Goal: Information Seeking & Learning: Learn about a topic

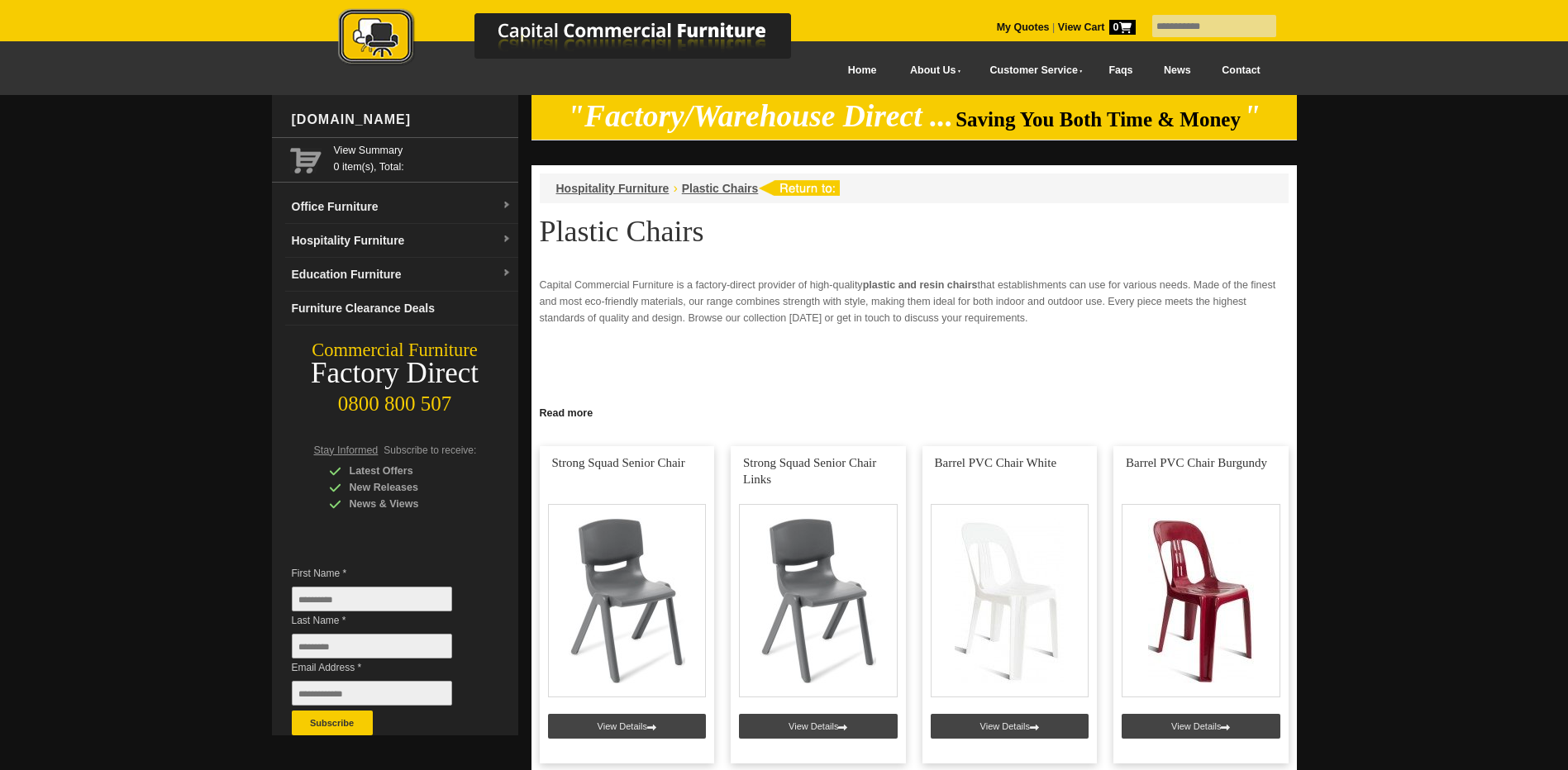
scroll to position [248, 0]
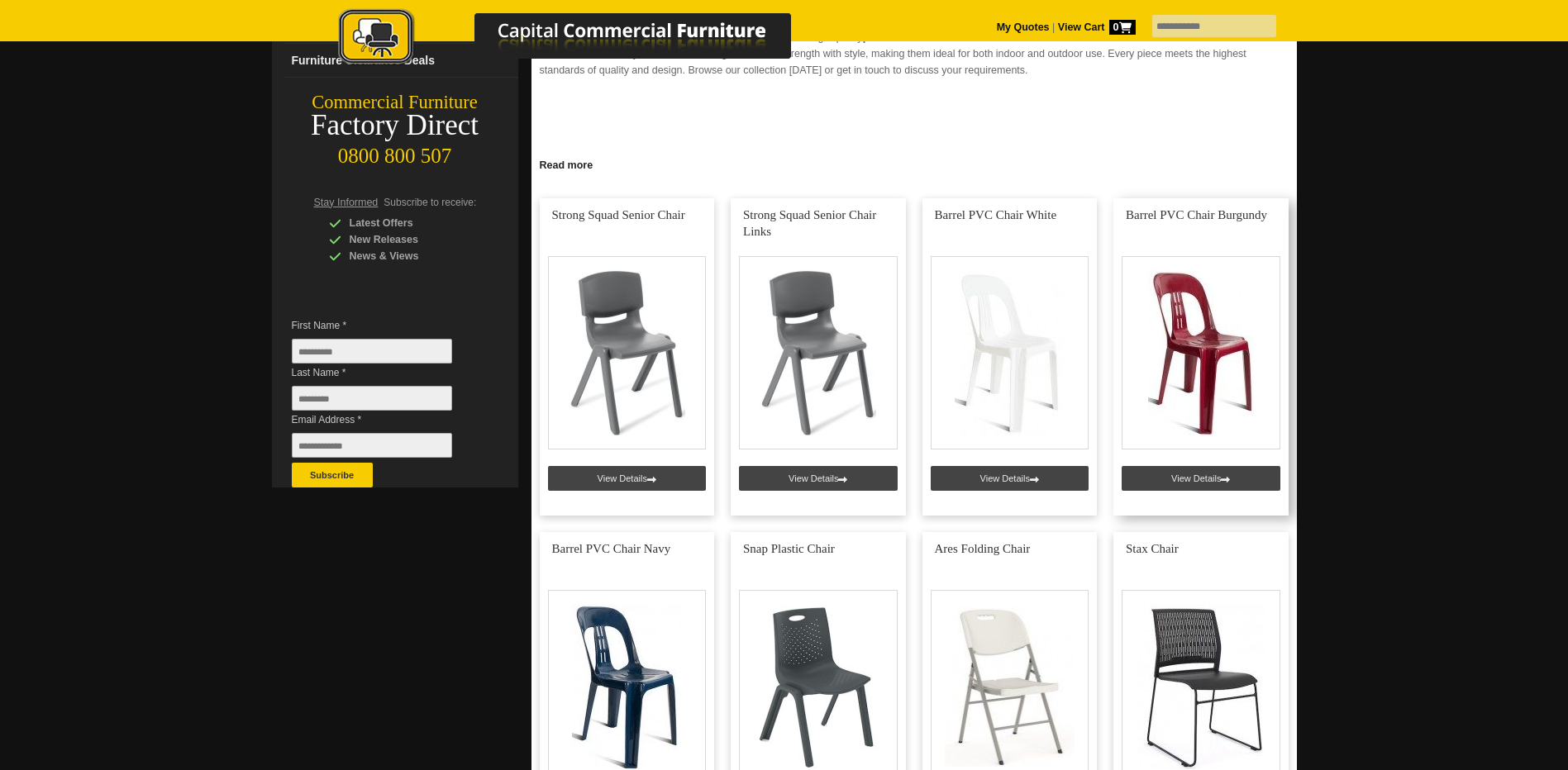
click at [1212, 345] on link at bounding box center [1200, 356] width 175 height 317
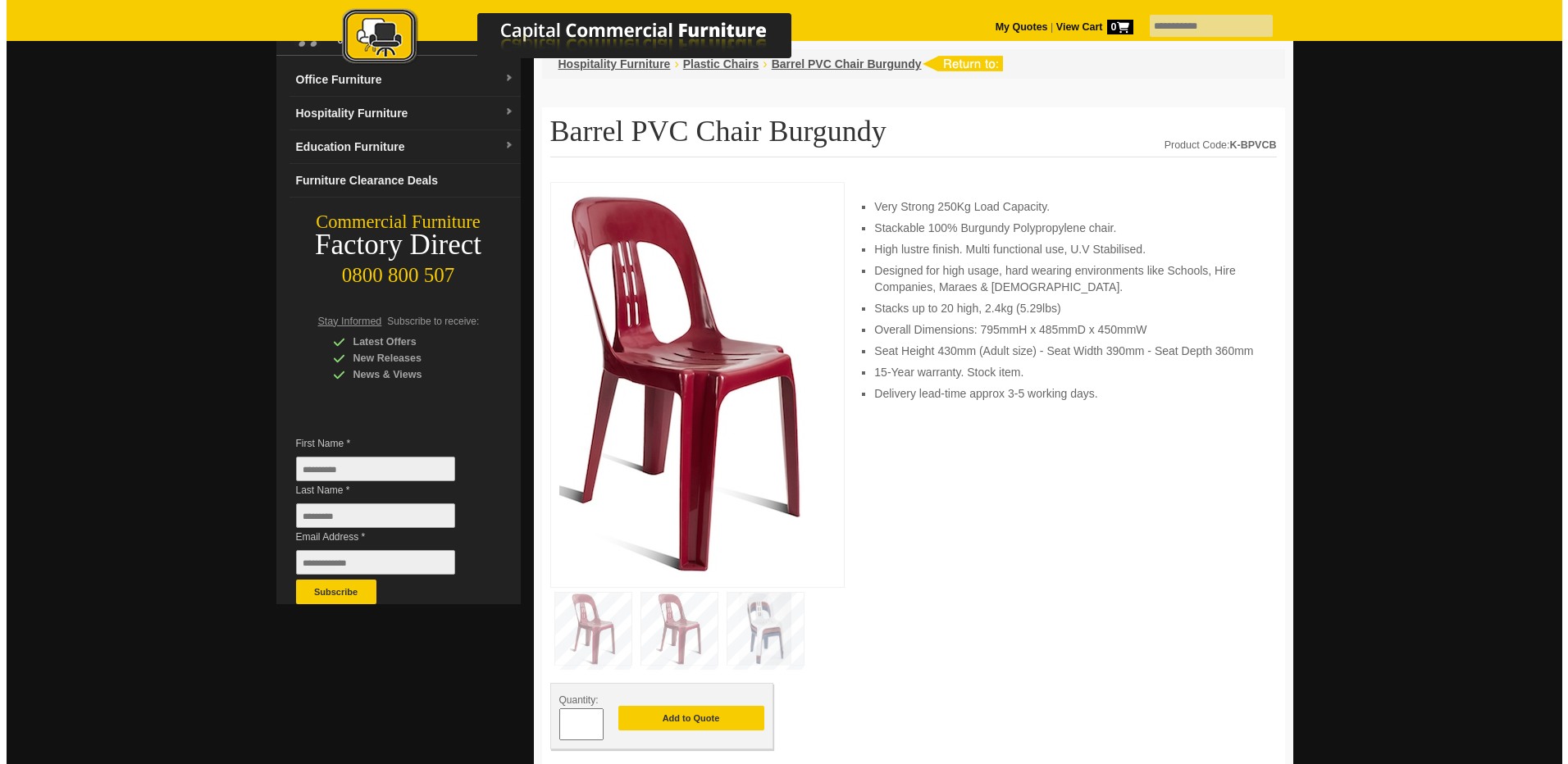
scroll to position [164, 0]
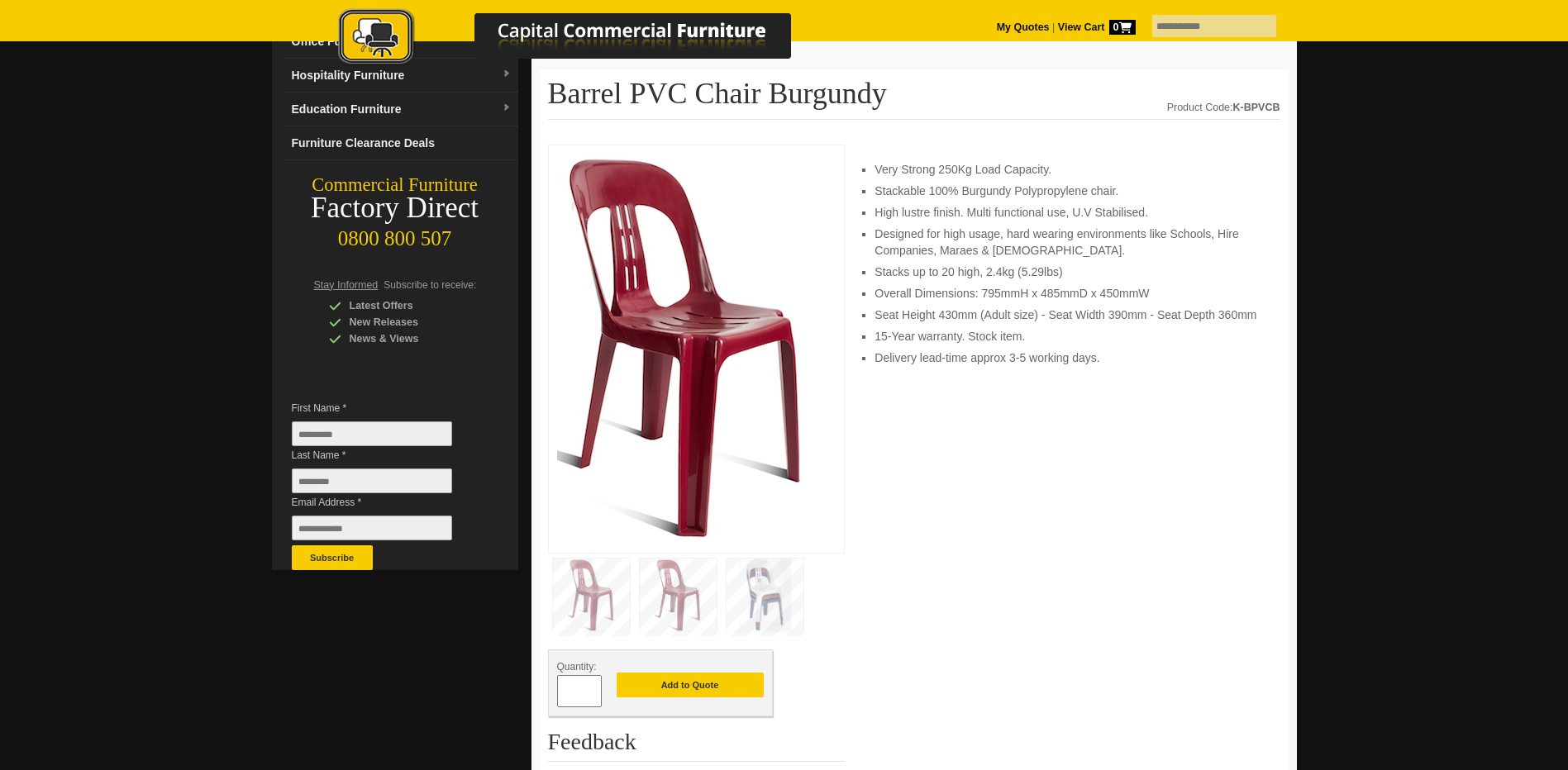
click at [760, 590] on img at bounding box center [764, 595] width 77 height 73
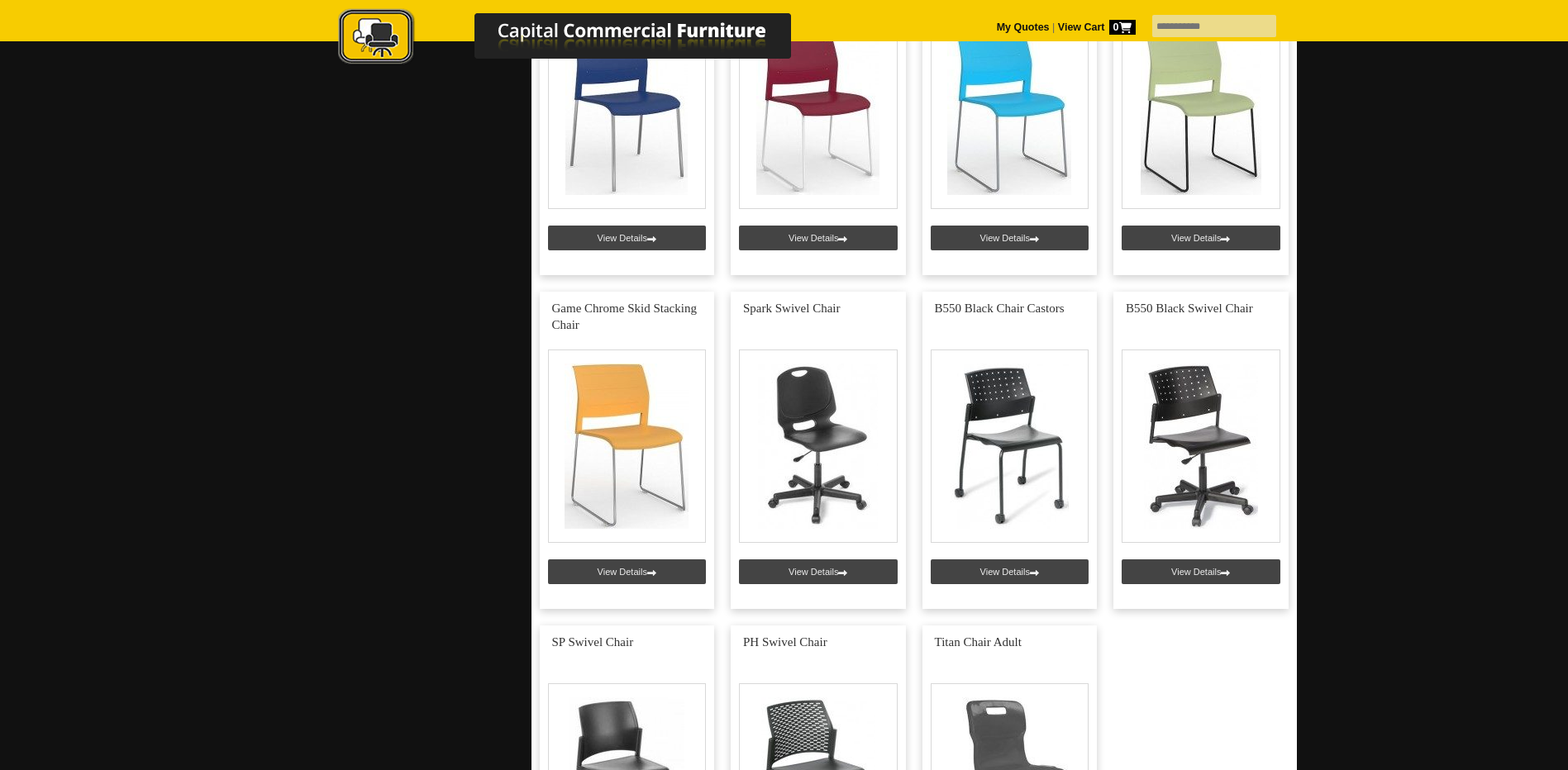
scroll to position [1818, 0]
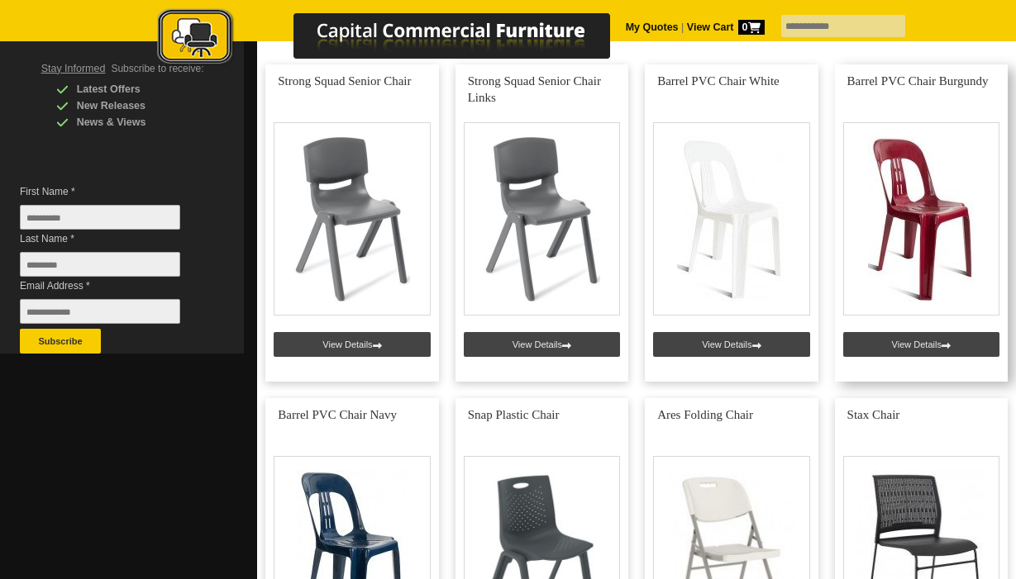
scroll to position [413, 0]
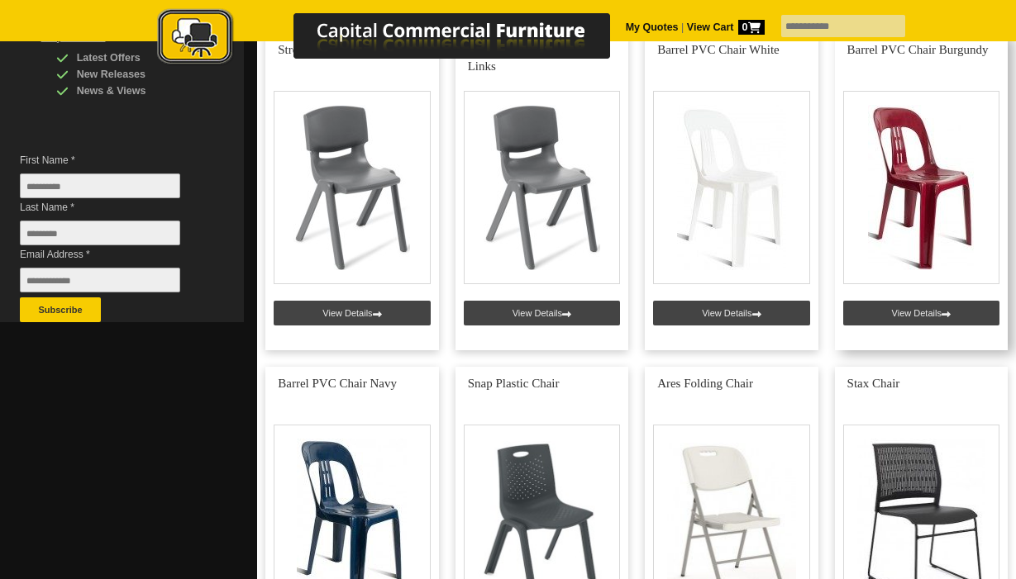
click at [922, 188] on link at bounding box center [921, 191] width 173 height 317
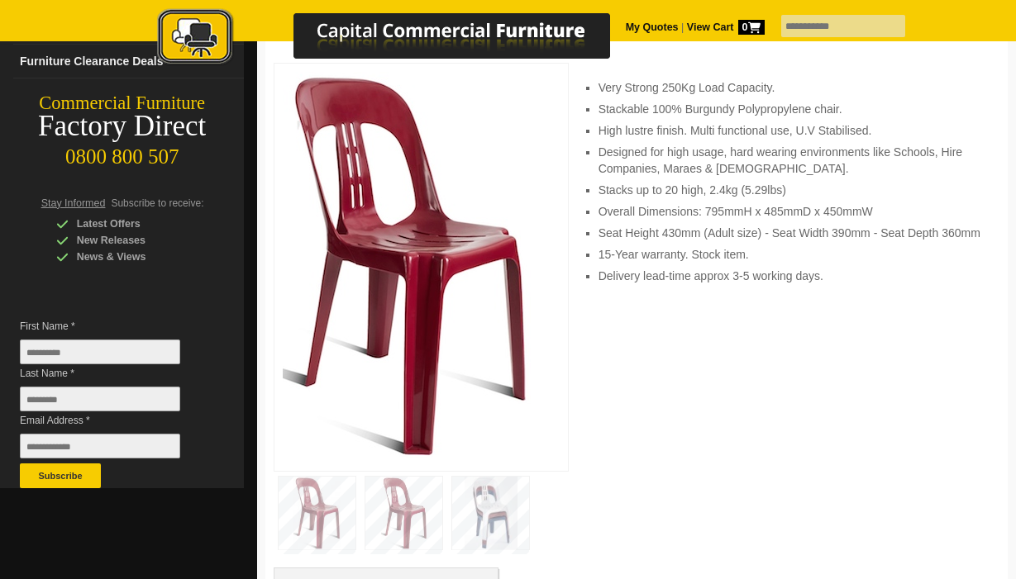
scroll to position [248, 0]
